Goal: Task Accomplishment & Management: Manage account settings

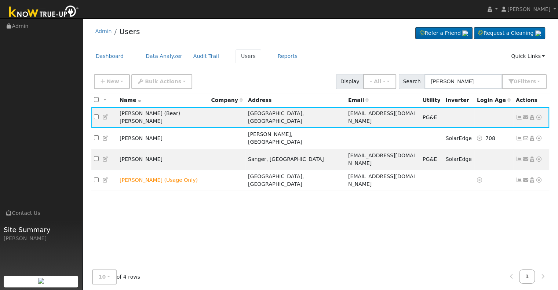
click at [423, 81] on div "Search [PERSON_NAME] 0 Filter s Role Show - All - Show Leads Admin Billing Admi…" at bounding box center [473, 81] width 148 height 15
click at [517, 115] on icon at bounding box center [519, 117] width 7 height 5
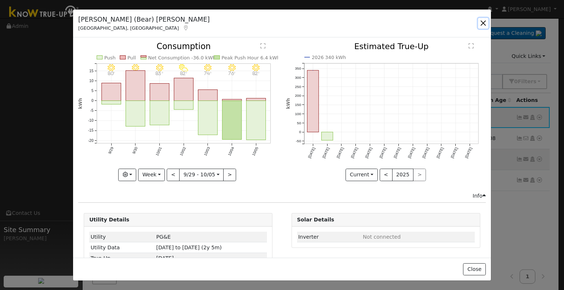
click at [480, 23] on button "button" at bounding box center [483, 23] width 10 height 10
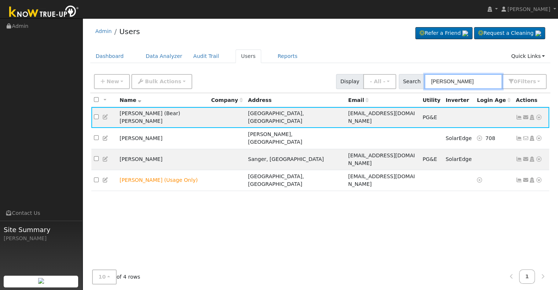
drag, startPoint x: 462, startPoint y: 76, endPoint x: 366, endPoint y: 74, distance: 96.6
click at [366, 74] on div "New Add User Quick Add Quick Connect Quick Convert Lead Bulk Actions Send Email…" at bounding box center [320, 81] width 456 height 18
paste input "[PERSON_NAME]"
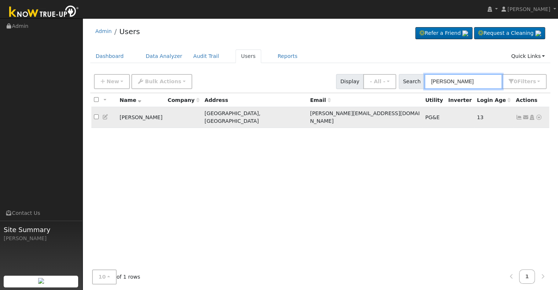
type input "[PERSON_NAME]"
click at [520, 115] on icon at bounding box center [519, 117] width 7 height 5
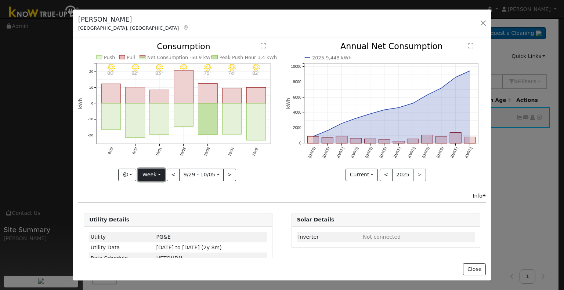
click at [153, 170] on button "Week" at bounding box center [151, 175] width 27 height 12
click at [161, 219] on link "Year" at bounding box center [163, 220] width 51 height 10
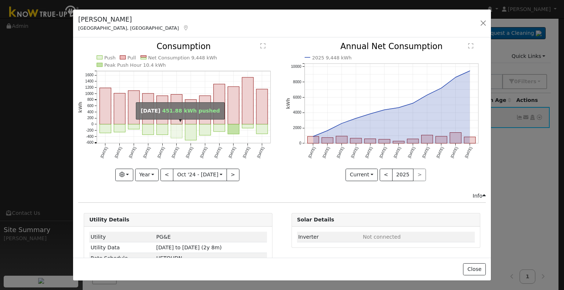
click at [173, 131] on rect "onclick=""" at bounding box center [176, 131] width 11 height 14
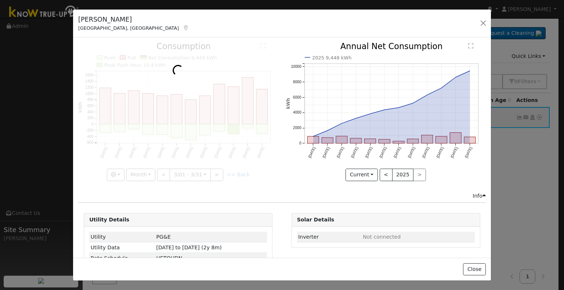
click at [173, 131] on div at bounding box center [178, 112] width 200 height 138
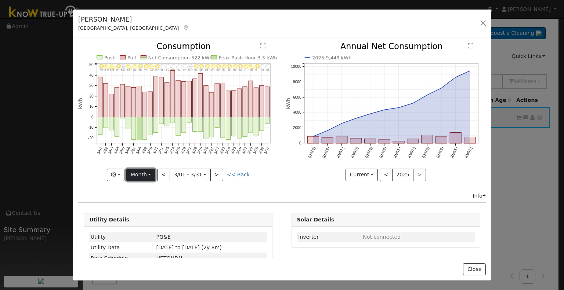
click at [146, 170] on button "Month" at bounding box center [140, 175] width 29 height 12
click at [151, 220] on link "Year" at bounding box center [152, 220] width 51 height 10
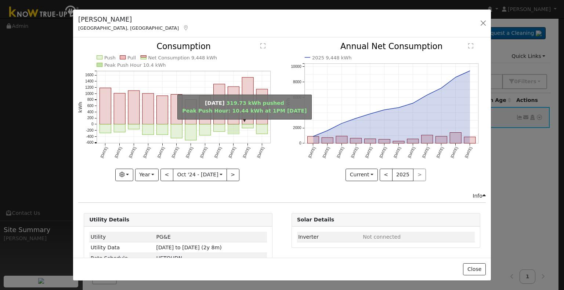
click at [234, 127] on rect "onclick=""" at bounding box center [233, 129] width 11 height 10
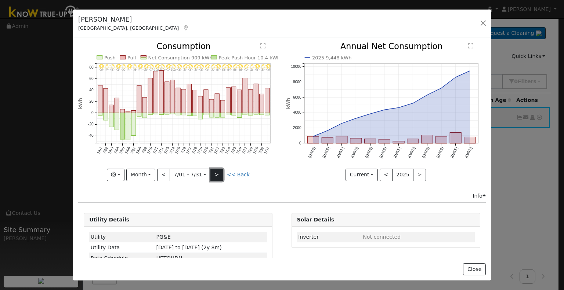
click at [213, 175] on button ">" at bounding box center [216, 175] width 13 height 12
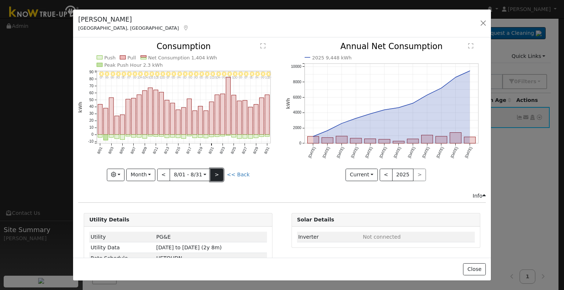
click at [213, 174] on button ">" at bounding box center [216, 175] width 13 height 12
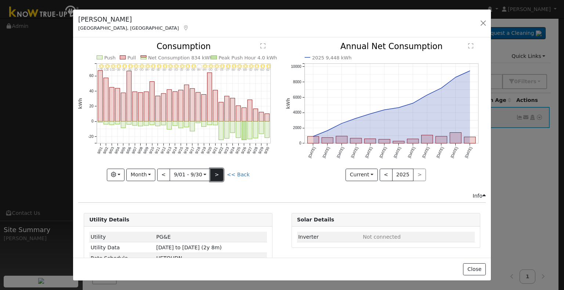
click at [213, 175] on button ">" at bounding box center [216, 175] width 13 height 12
type input "[DATE]"
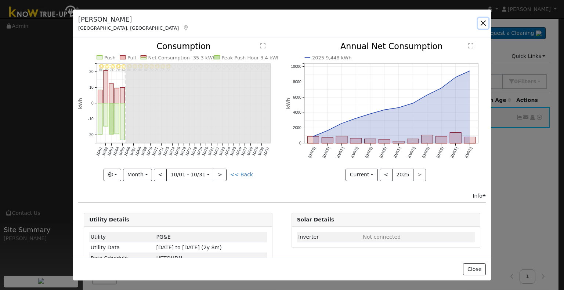
click at [485, 25] on button "button" at bounding box center [483, 23] width 10 height 10
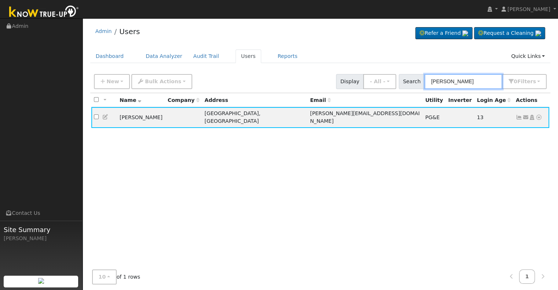
drag, startPoint x: 463, startPoint y: 79, endPoint x: 410, endPoint y: 78, distance: 53.6
click at [410, 78] on div "Search [PERSON_NAME] 0 Filter s Role Show - All - Show Leads Admin Billing Admi…" at bounding box center [473, 81] width 148 height 15
paste input "[PERSON_NAME]"
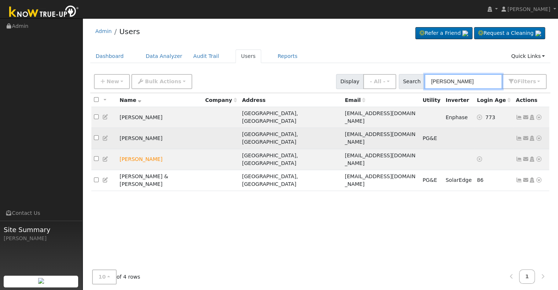
type input "[PERSON_NAME]"
click at [518, 136] on icon at bounding box center [519, 138] width 7 height 5
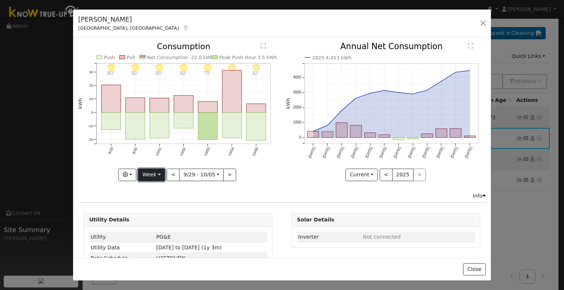
click at [154, 174] on button "Week" at bounding box center [151, 175] width 27 height 12
click at [161, 215] on link "Year" at bounding box center [163, 220] width 51 height 10
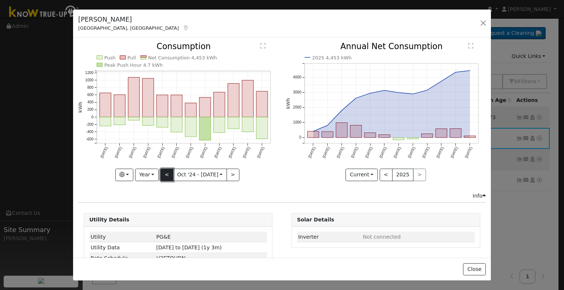
click at [164, 170] on button "<" at bounding box center [166, 175] width 13 height 12
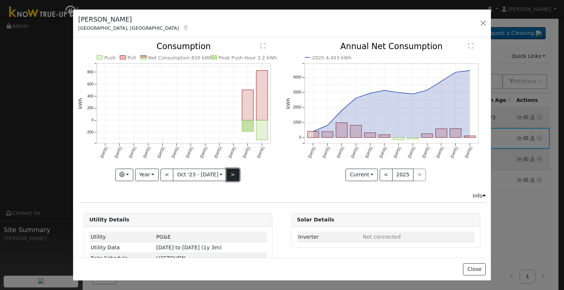
click at [228, 174] on button ">" at bounding box center [232, 175] width 13 height 12
type input "[DATE]"
